Goal: Find contact information: Find contact information

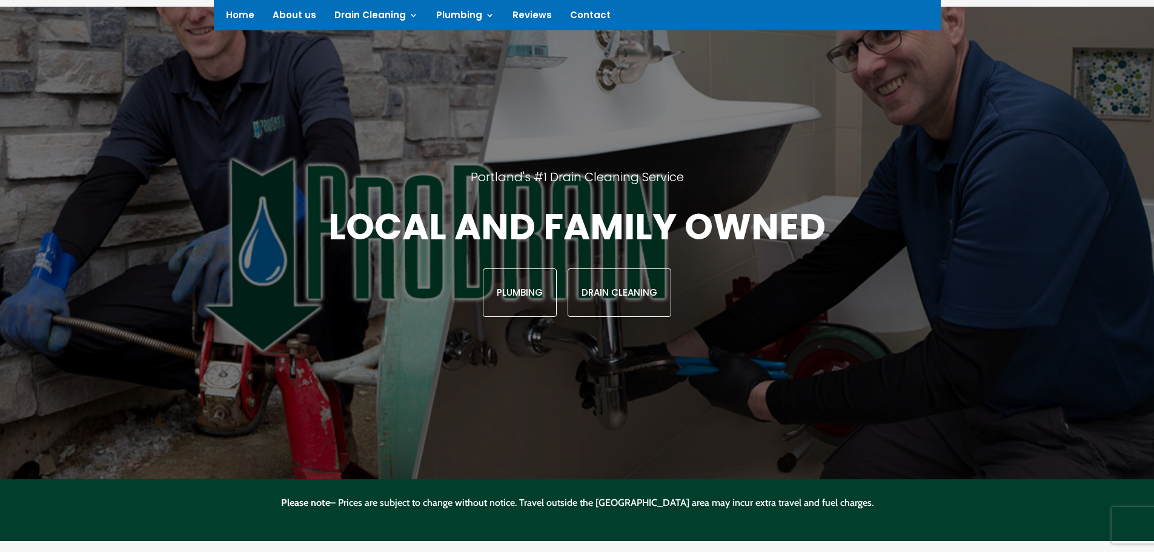
scroll to position [91, 0]
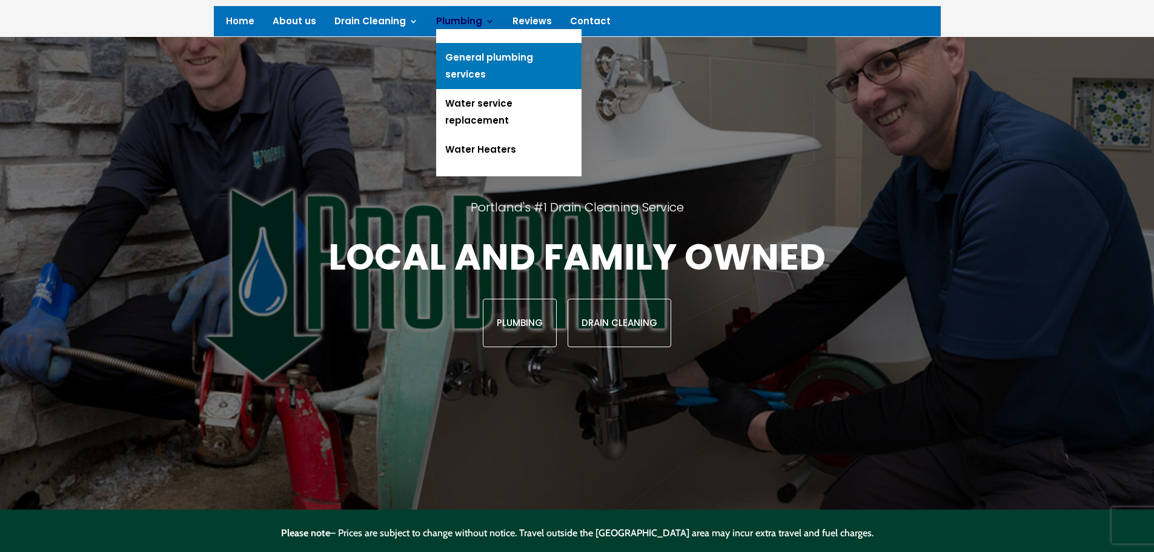
click at [462, 59] on link "General plumbing services" at bounding box center [508, 66] width 145 height 46
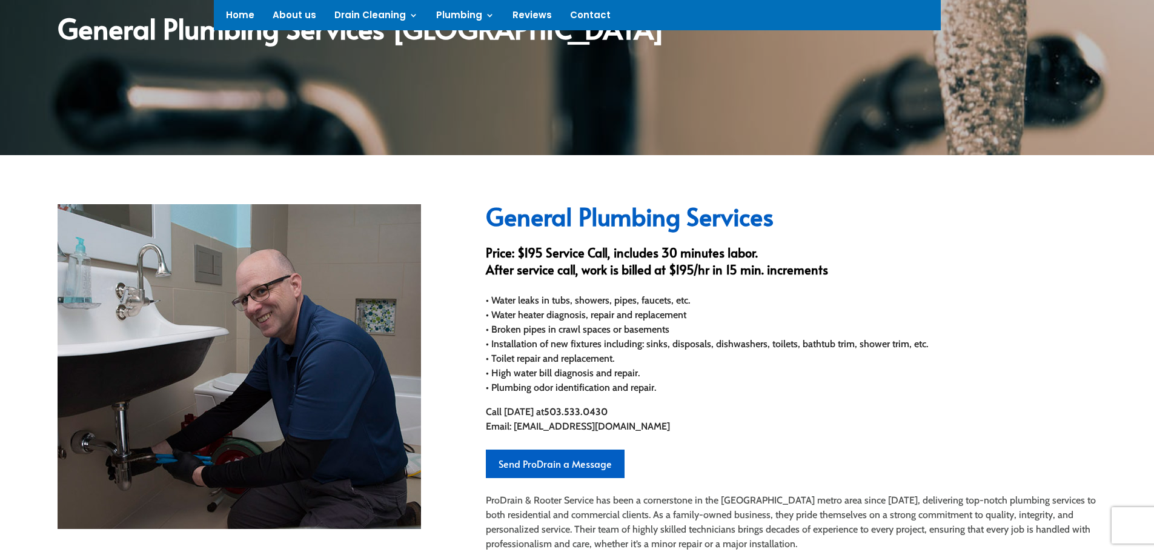
scroll to position [242, 0]
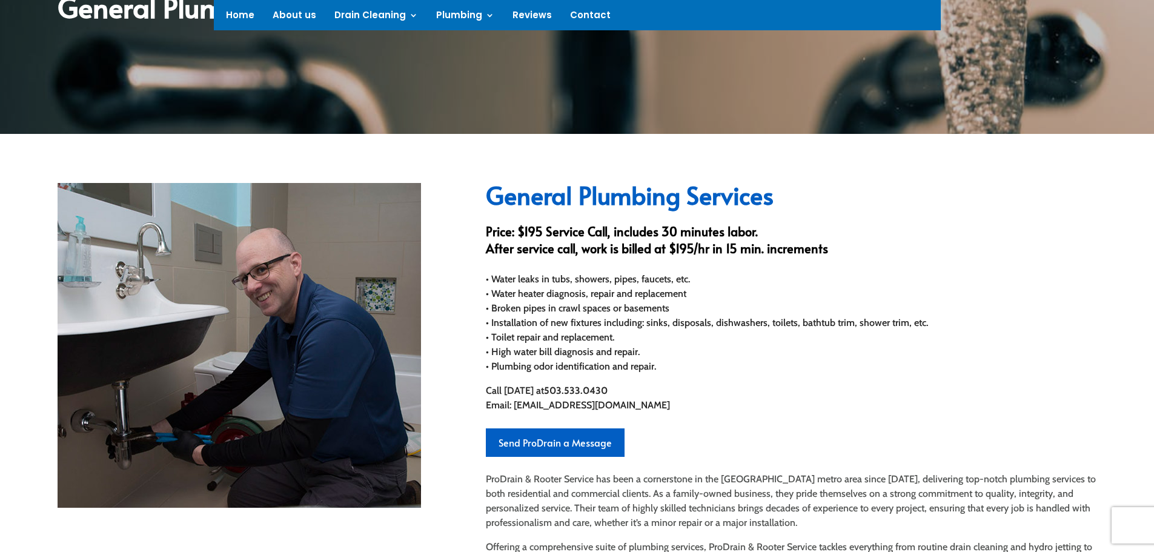
click at [803, 385] on p "Call [DATE] at [PHONE_NUMBER] Email: [EMAIL_ADDRESS][DOMAIN_NAME]" at bounding box center [791, 398] width 611 height 29
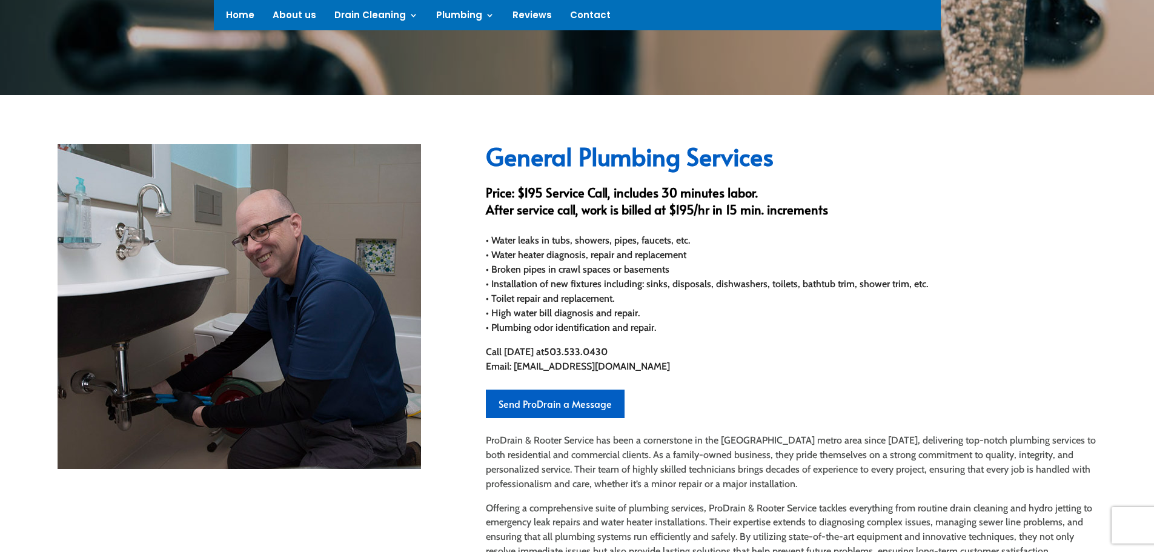
scroll to position [303, 0]
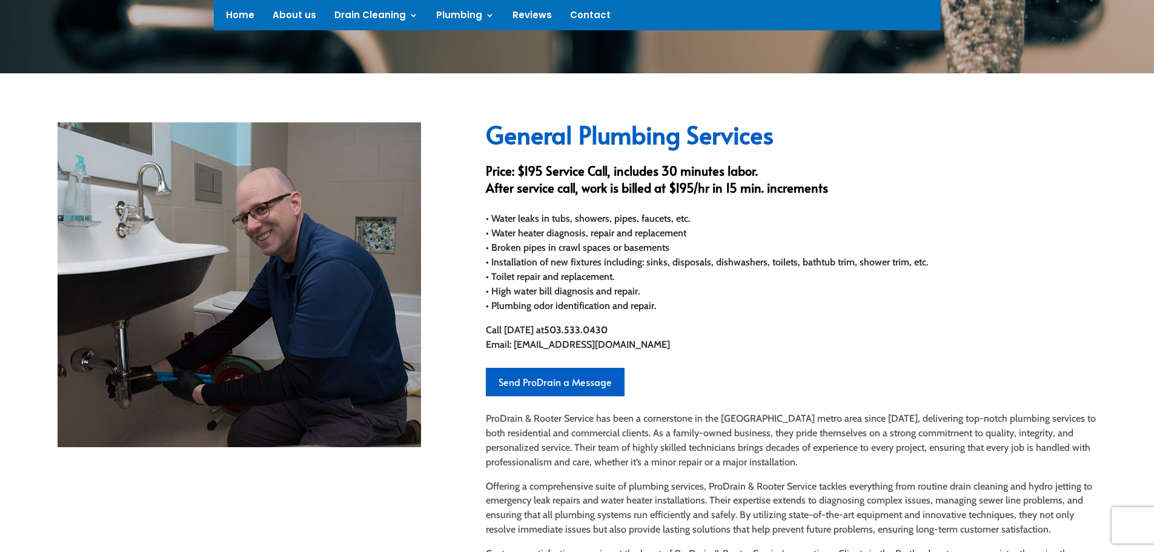
drag, startPoint x: 517, startPoint y: 245, endPoint x: 687, endPoint y: 250, distance: 169.8
click at [687, 250] on div "• Water leaks in tubs, showers, pipes, faucets, etc. • Water heater diagnosis, …" at bounding box center [791, 262] width 611 height 102
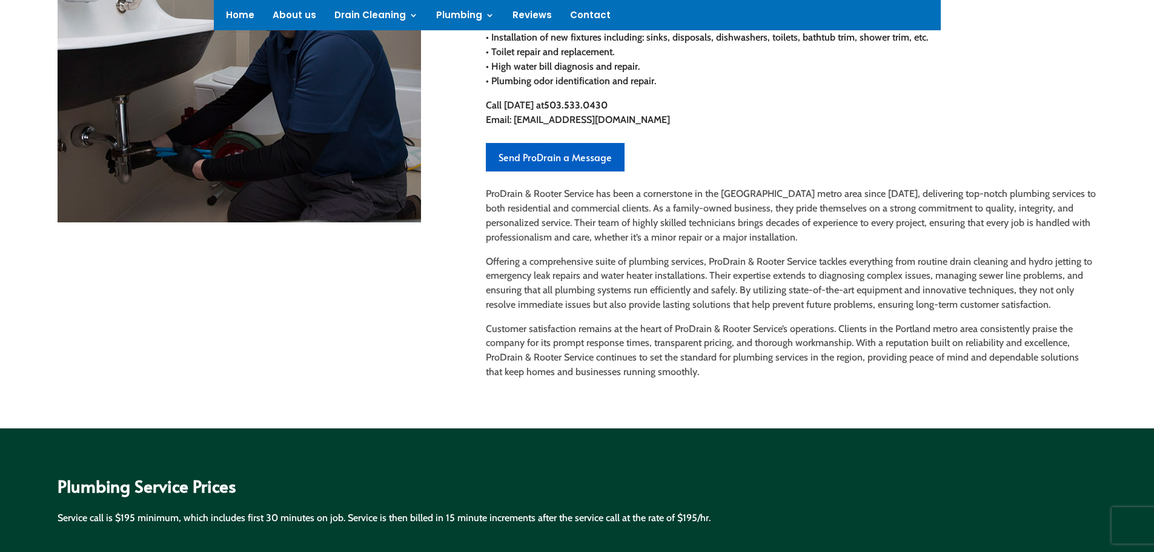
scroll to position [545, 0]
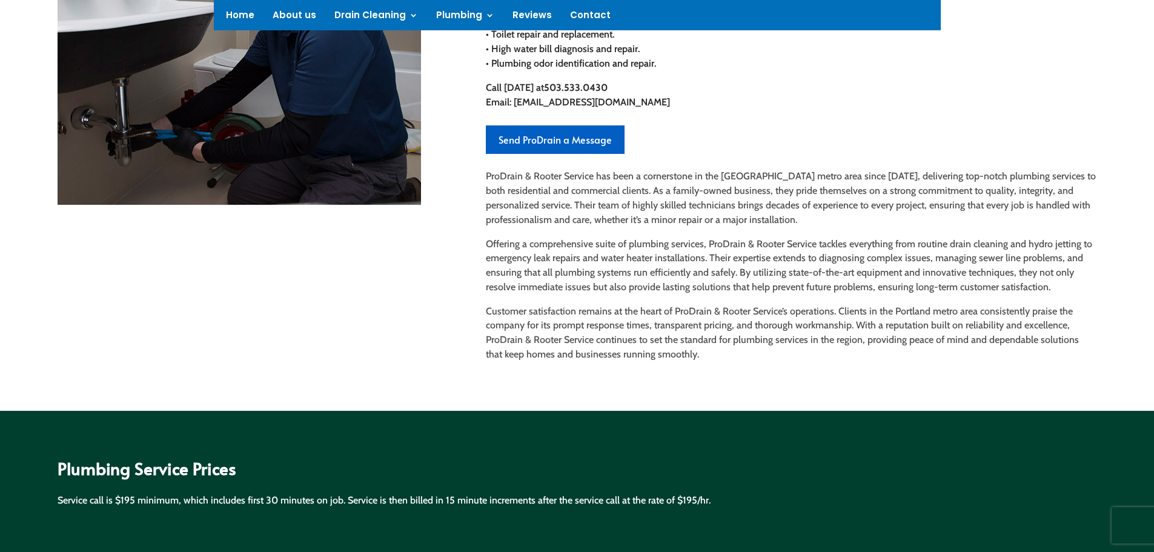
click at [520, 139] on link "Send ProDrain a Message" at bounding box center [555, 139] width 139 height 28
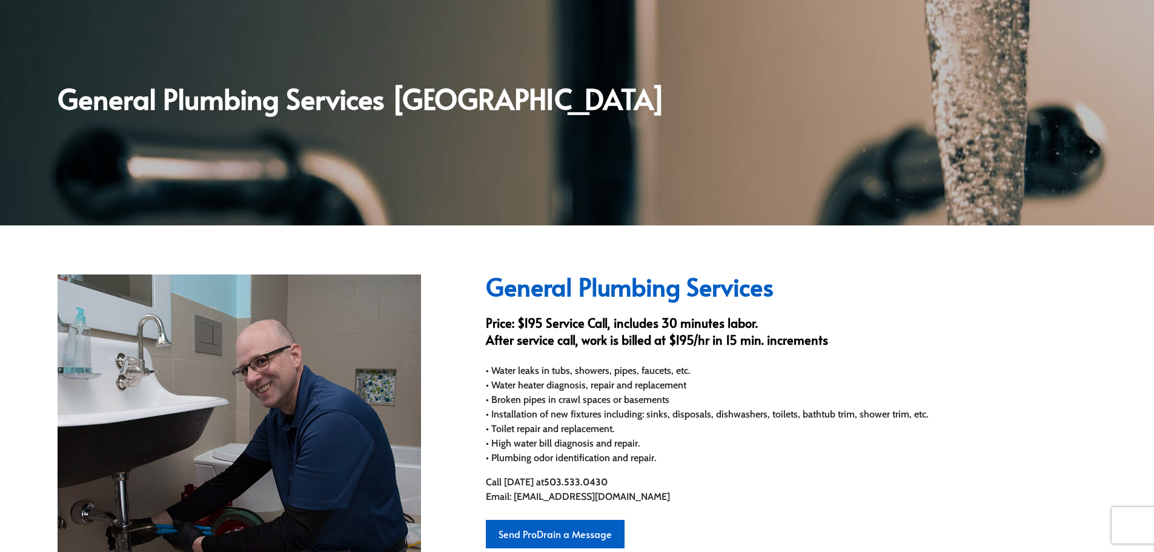
scroll to position [364, 0]
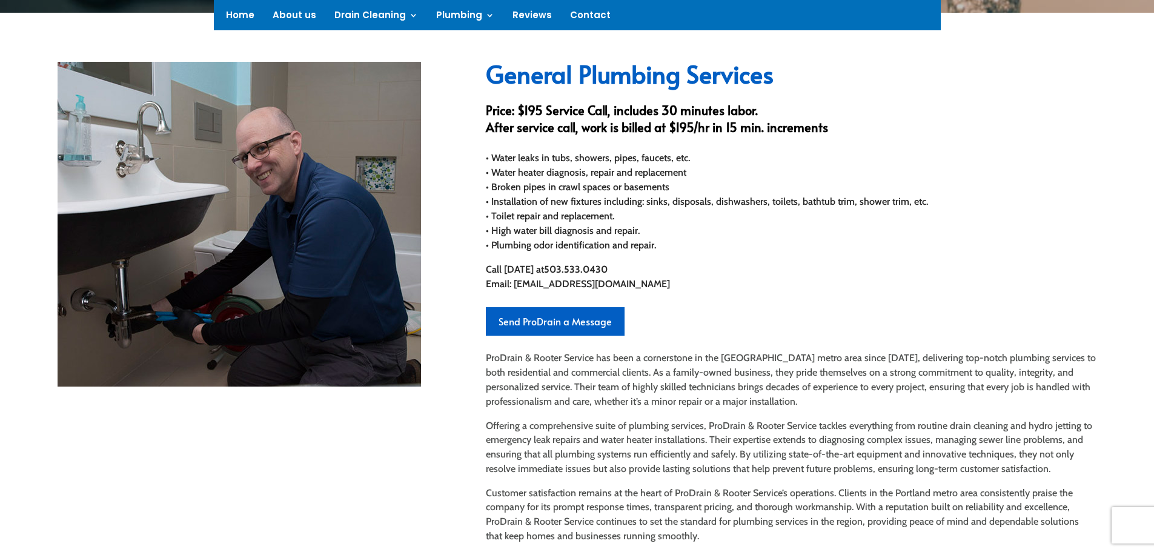
click at [722, 218] on div "• Water leaks in tubs, showers, pipes, faucets, etc. • Water heater diagnosis, …" at bounding box center [791, 202] width 611 height 102
drag, startPoint x: 495, startPoint y: 154, endPoint x: 685, endPoint y: 241, distance: 208.8
click at [685, 241] on div "• Water leaks in tubs, showers, pipes, faucets, etc. • Water heater diagnosis, …" at bounding box center [791, 202] width 611 height 102
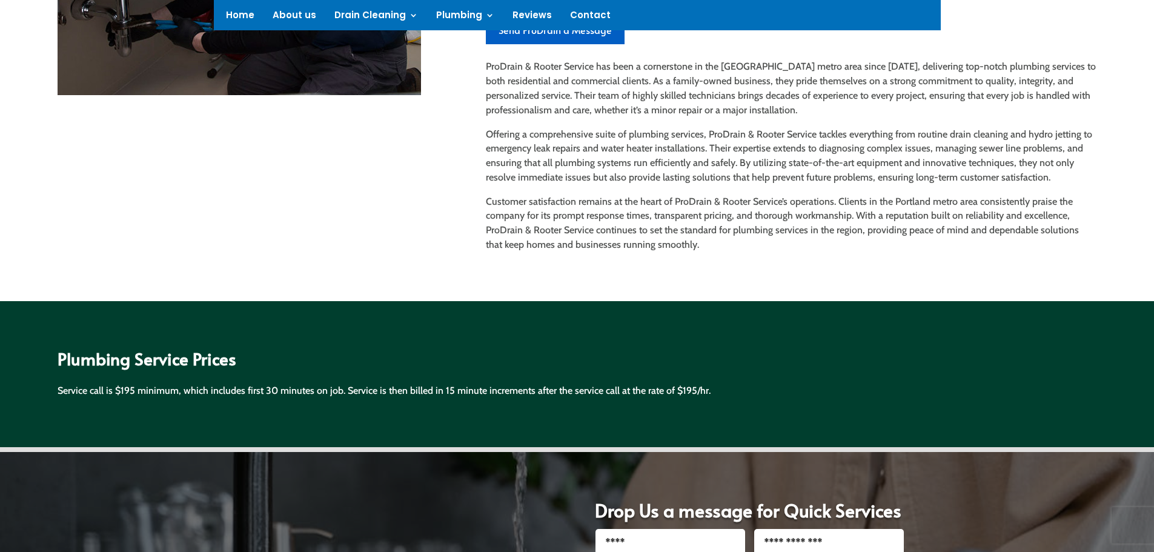
scroll to position [848, 0]
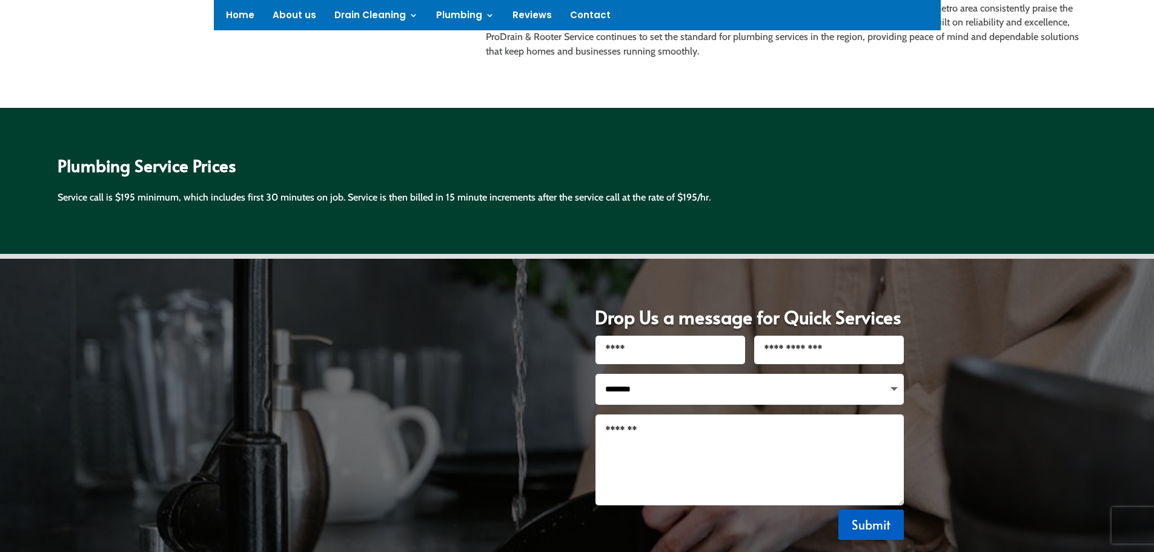
click at [76, 204] on div "Service call is $195 minimum, which includes first 30 minutes on job. Service i…" at bounding box center [577, 197] width 1039 height 15
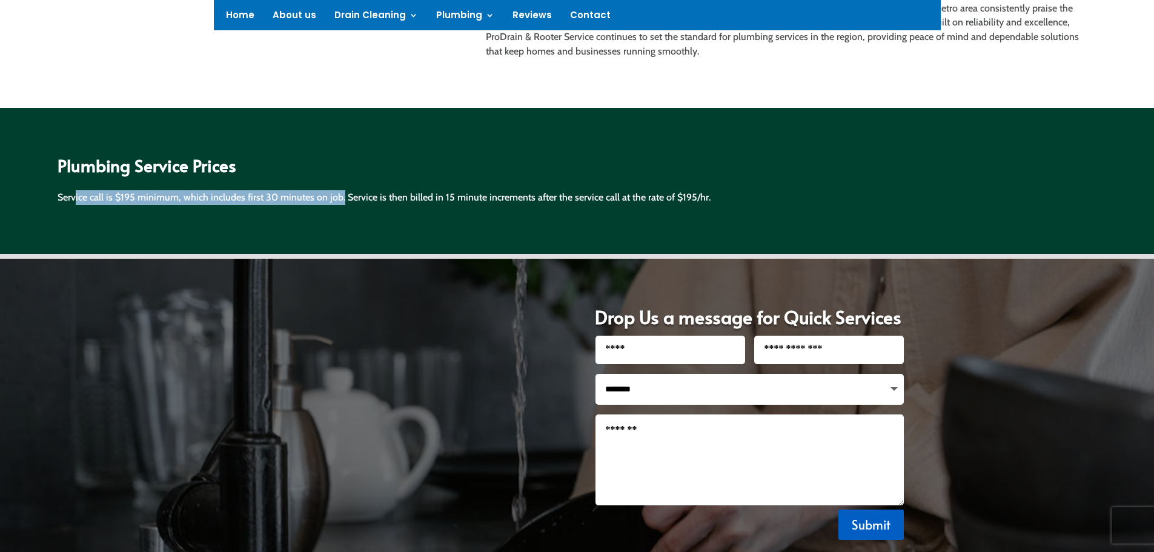
drag, startPoint x: 76, startPoint y: 199, endPoint x: 341, endPoint y: 196, distance: 264.8
click at [341, 196] on div "Service call is $195 minimum, which includes first 30 minutes on job. Service i…" at bounding box center [577, 197] width 1039 height 15
drag, startPoint x: 61, startPoint y: 195, endPoint x: 219, endPoint y: 215, distance: 158.8
click at [219, 215] on div "Plumbing Service Prices Service call is $195 minimum, which includes first 30 m…" at bounding box center [577, 181] width 1039 height 81
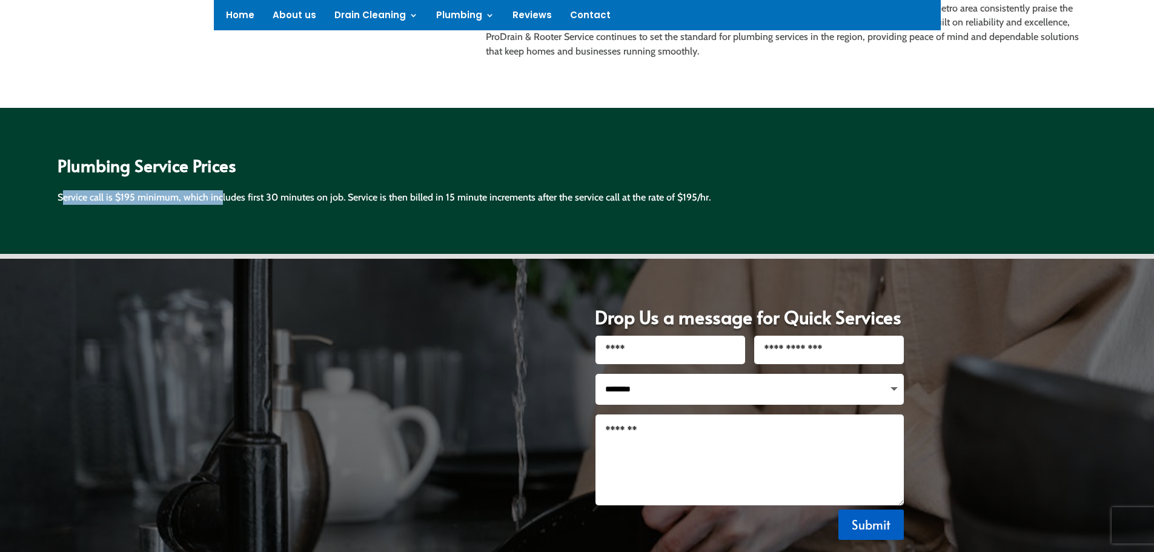
click at [219, 215] on div "Plumbing Service Prices Service call is $195 minimum, which includes first 30 m…" at bounding box center [577, 181] width 1039 height 81
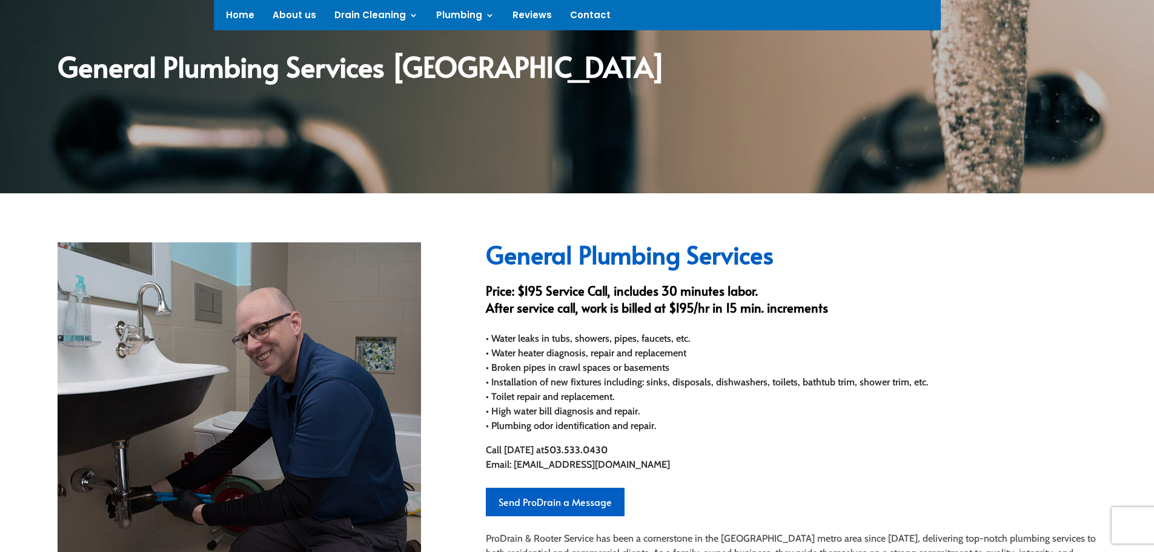
scroll to position [182, 0]
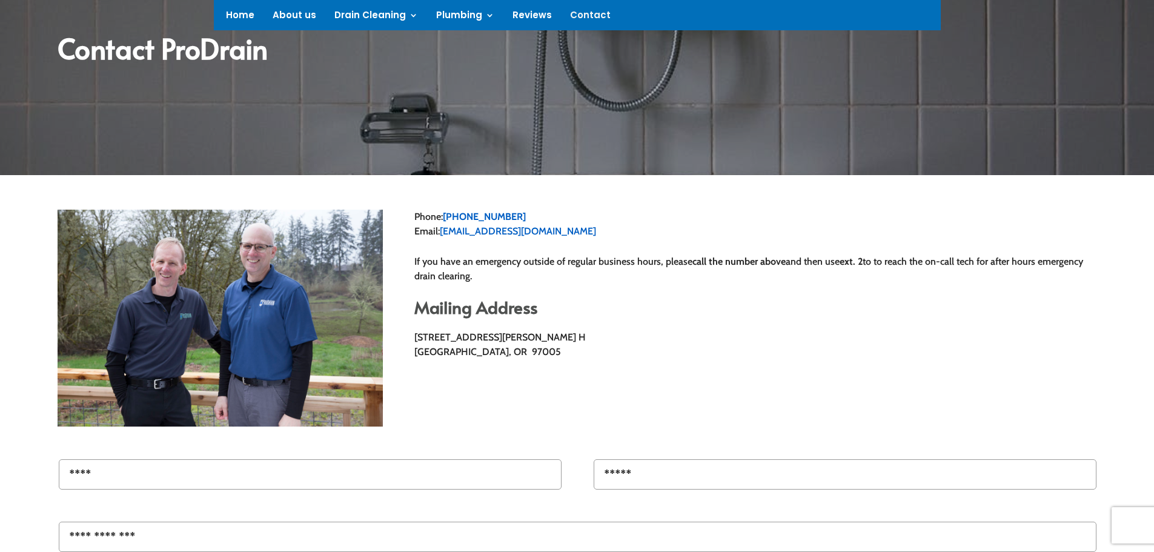
scroll to position [364, 0]
